Goal: Navigation & Orientation: Find specific page/section

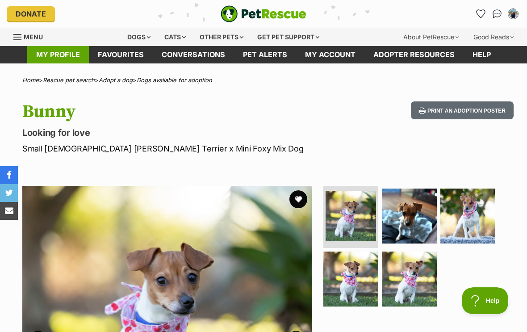
click at [54, 57] on link "My profile" at bounding box center [58, 54] width 62 height 17
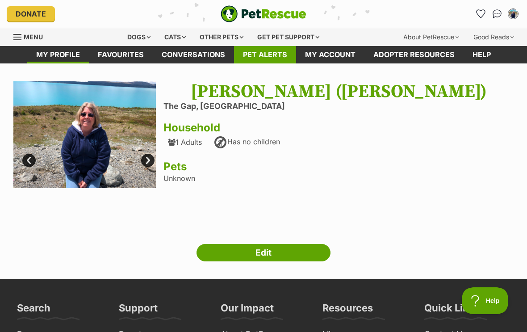
click at [263, 57] on link "Pet alerts" at bounding box center [265, 54] width 62 height 17
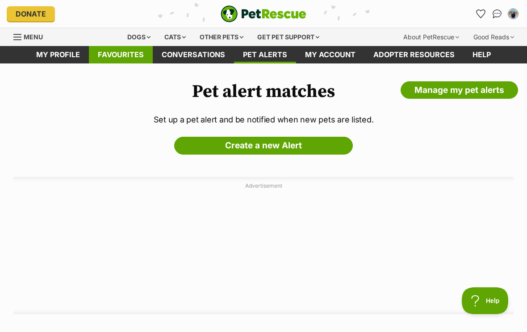
click at [139, 58] on link "Favourites" at bounding box center [121, 54] width 64 height 17
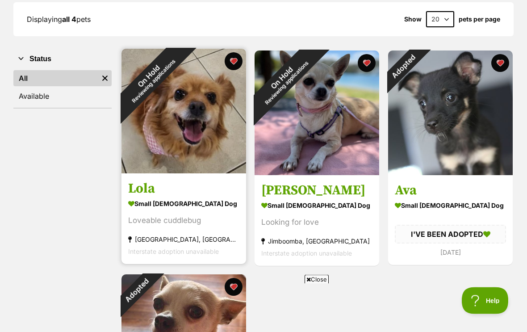
scroll to position [126, 0]
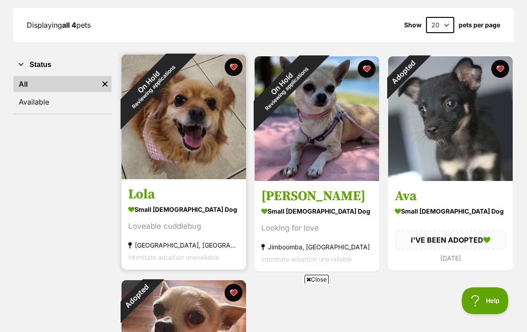
click at [181, 114] on div "On Hold Reviewing applications" at bounding box center [151, 84] width 59 height 59
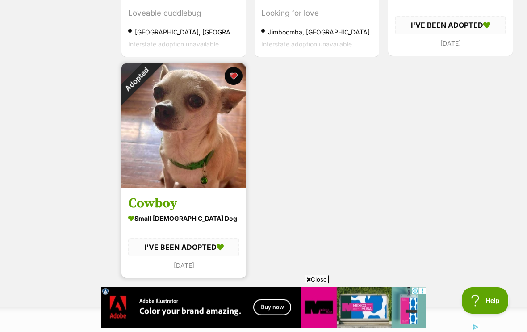
scroll to position [341, 0]
click at [202, 164] on img at bounding box center [184, 125] width 125 height 125
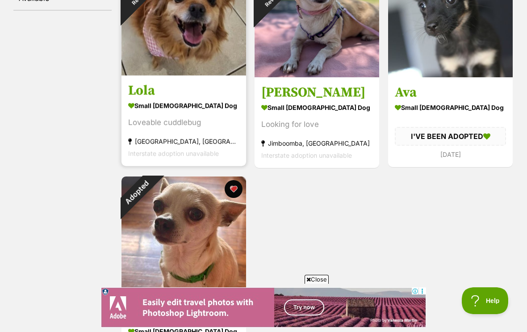
scroll to position [224, 0]
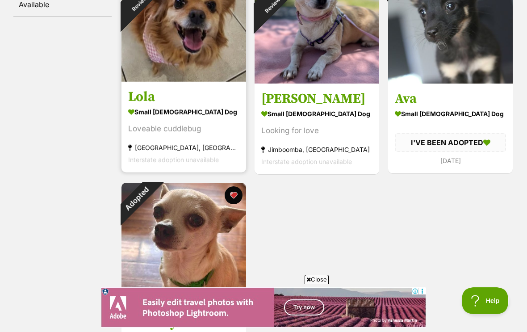
click at [185, 31] on img at bounding box center [184, 19] width 125 height 125
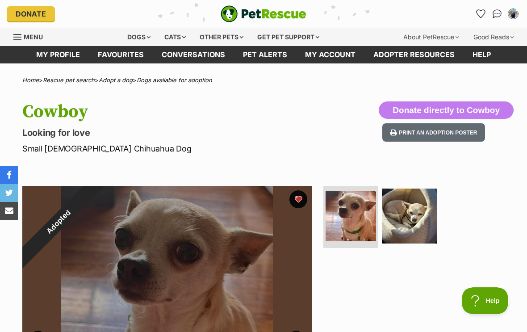
click at [95, 199] on div "Adopted" at bounding box center [58, 222] width 72 height 72
